Goal: Task Accomplishment & Management: Manage account settings

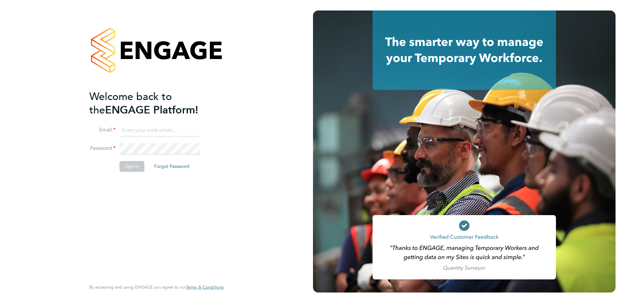
type input "[PERSON_NAME][EMAIL_ADDRESS][PERSON_NAME][DOMAIN_NAME]"
click at [204, 140] on li "Email [PERSON_NAME][EMAIL_ADDRESS][PERSON_NAME][DOMAIN_NAME]" at bounding box center [153, 133] width 128 height 18
click at [134, 167] on button "Sign In" at bounding box center [132, 166] width 25 height 10
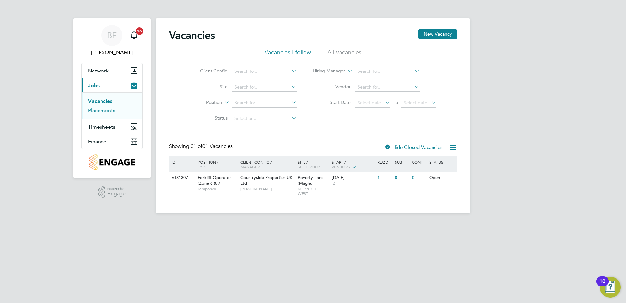
click at [112, 111] on link "Placements" at bounding box center [101, 110] width 27 height 6
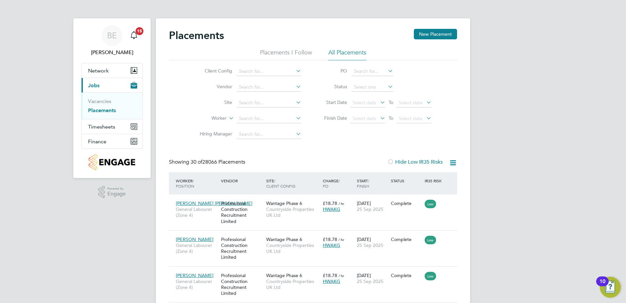
click at [245, 107] on li "Site" at bounding box center [247, 103] width 123 height 16
click at [245, 103] on input at bounding box center [269, 102] width 65 height 9
click at [250, 110] on li "Poverty Lane ( Maghull )" at bounding box center [269, 111] width 65 height 9
type input "Poverty Lane (Maghull)"
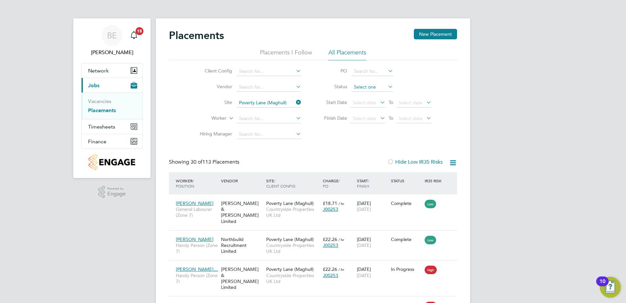
click at [369, 90] on input at bounding box center [373, 87] width 42 height 9
click at [368, 92] on li "Active" at bounding box center [373, 96] width 42 height 9
type input "Active"
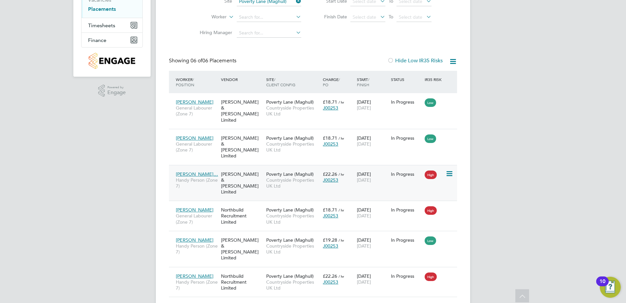
click at [239, 168] on div "Fawkes & Reece Limited" at bounding box center [242, 183] width 45 height 30
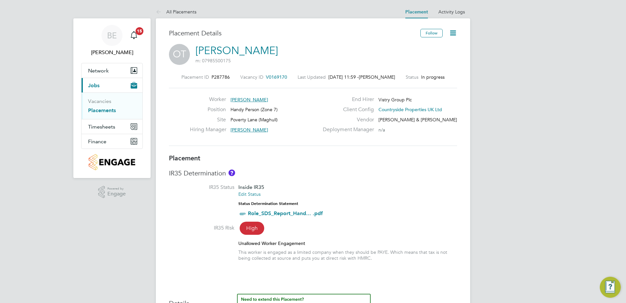
click at [453, 30] on icon at bounding box center [453, 33] width 8 height 8
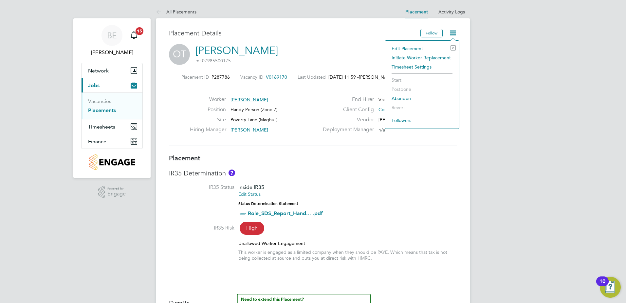
click at [422, 48] on li "Edit Placement e" at bounding box center [422, 48] width 67 height 9
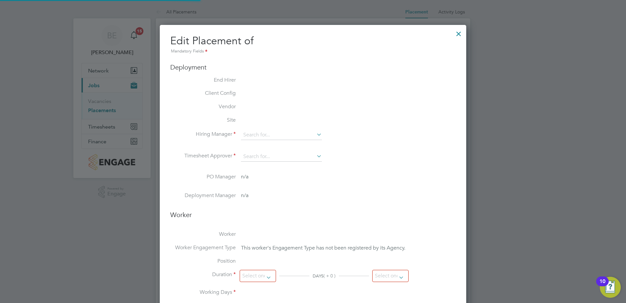
type input "Stuart Whittaker"
type input "Nick Dwyer"
type input "06 May 2025"
type input "30 Sep 2025"
type input "07:30"
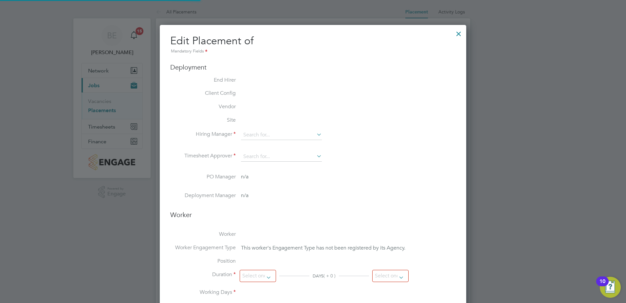
type input "16:30"
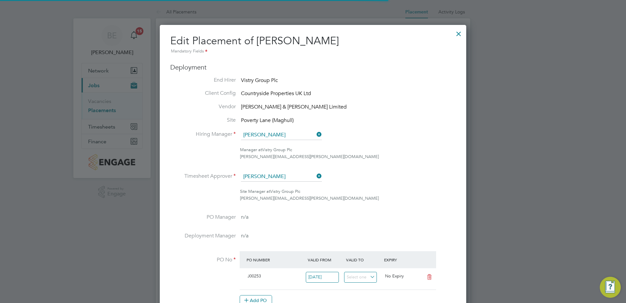
scroll to position [3, 3]
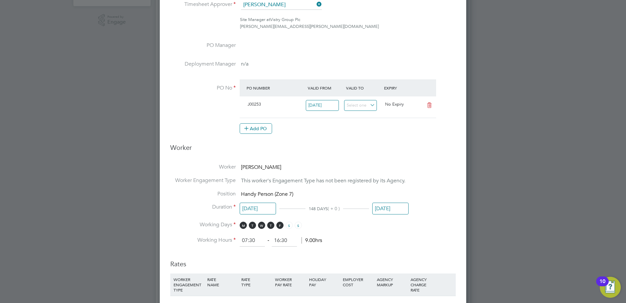
click at [381, 201] on li "Position Handy Person (Zone 7)" at bounding box center [313, 196] width 286 height 13
click at [382, 206] on input "30 Sep 2025" at bounding box center [391, 208] width 36 height 12
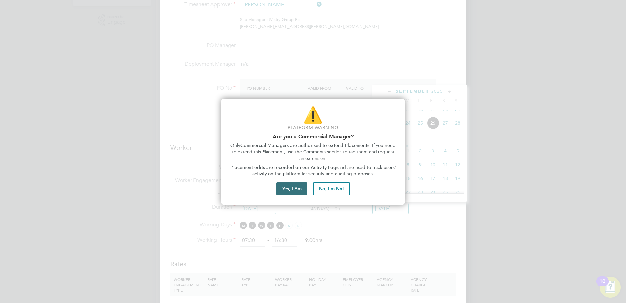
click at [299, 184] on button "Yes, I Am" at bounding box center [292, 188] width 31 height 13
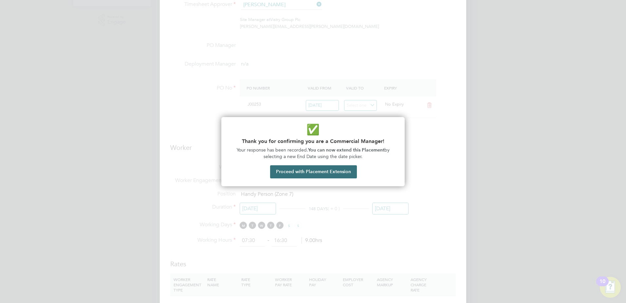
click at [319, 166] on button "Proceed with Placement Extension" at bounding box center [313, 171] width 87 height 13
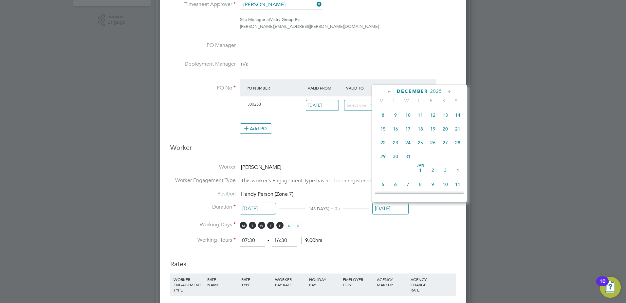
click at [433, 149] on span "26" at bounding box center [433, 142] width 12 height 12
type input "26 Dec 2025"
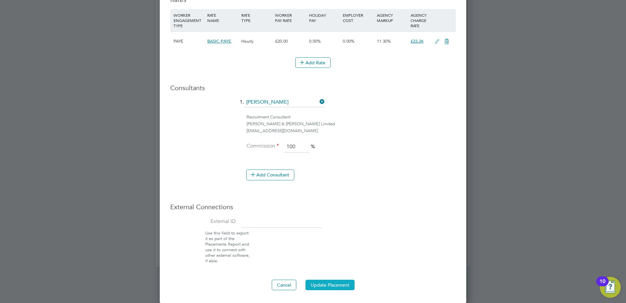
click at [339, 286] on button "Update Placement" at bounding box center [330, 284] width 49 height 10
